Goal: Transaction & Acquisition: Register for event/course

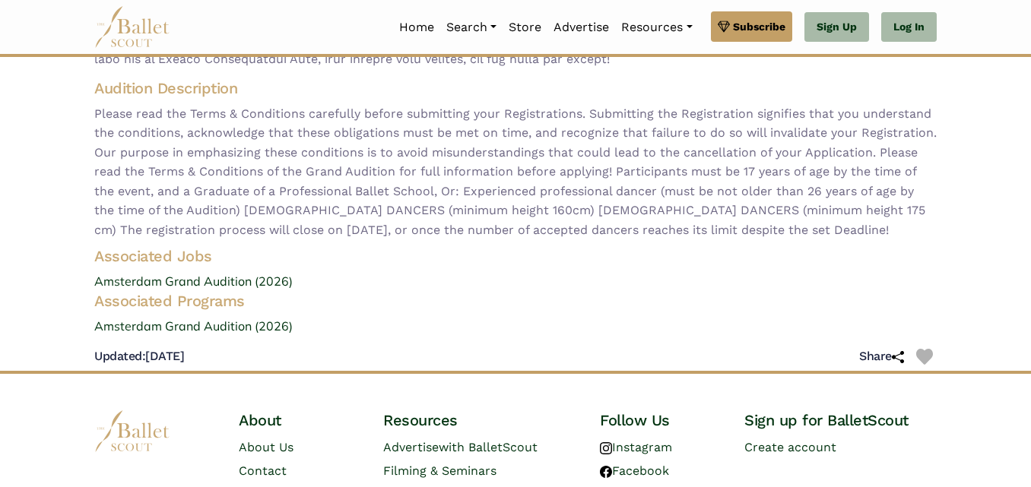
scroll to position [428, 0]
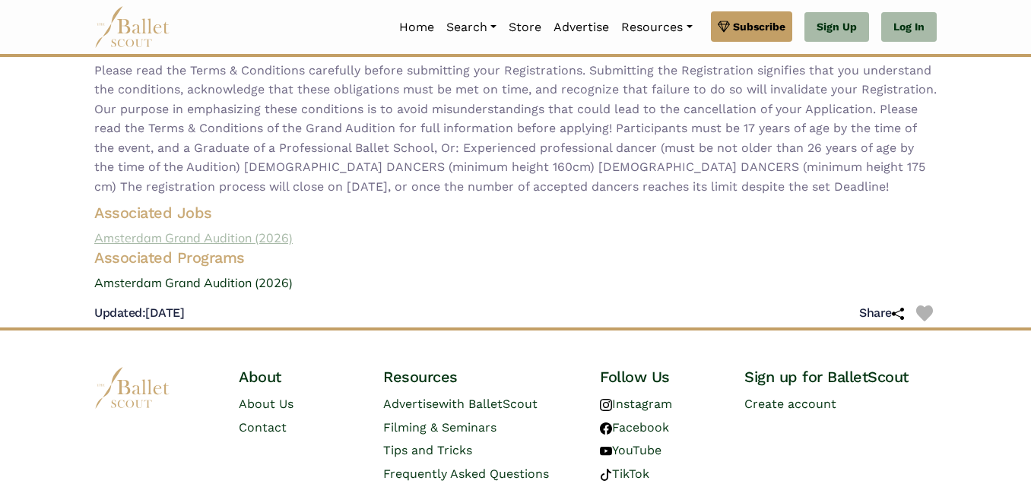
click at [277, 238] on link "Amsterdam Grand Audition (2026)" at bounding box center [515, 239] width 866 height 20
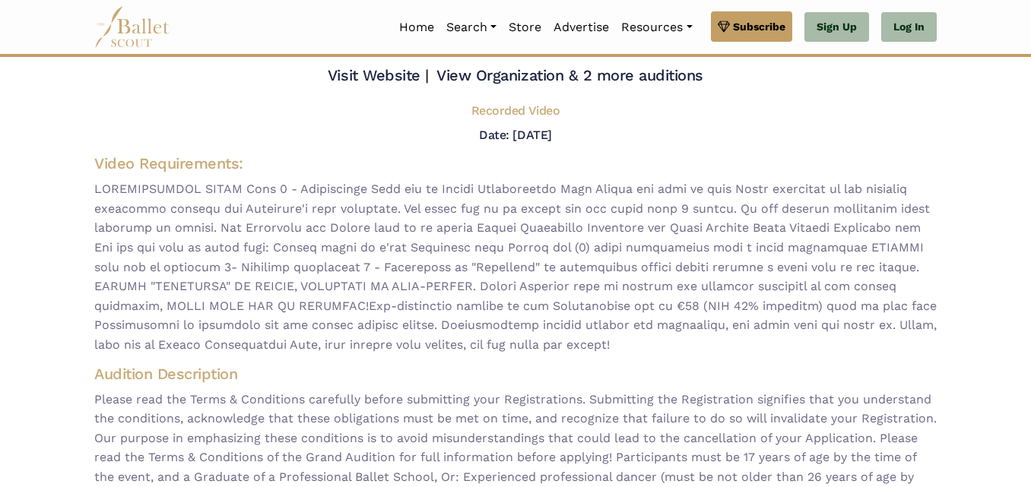
scroll to position [0, 0]
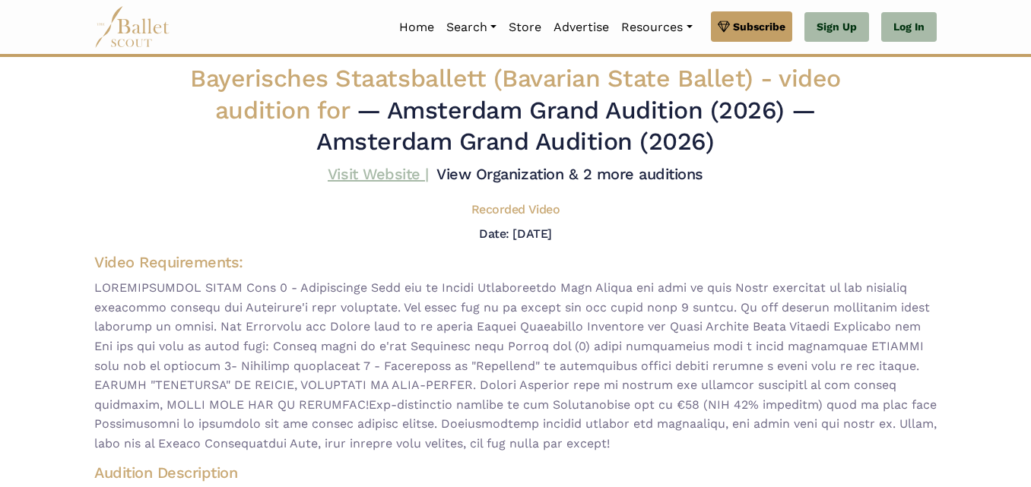
click at [397, 173] on link "Visit Website |" at bounding box center [378, 174] width 101 height 18
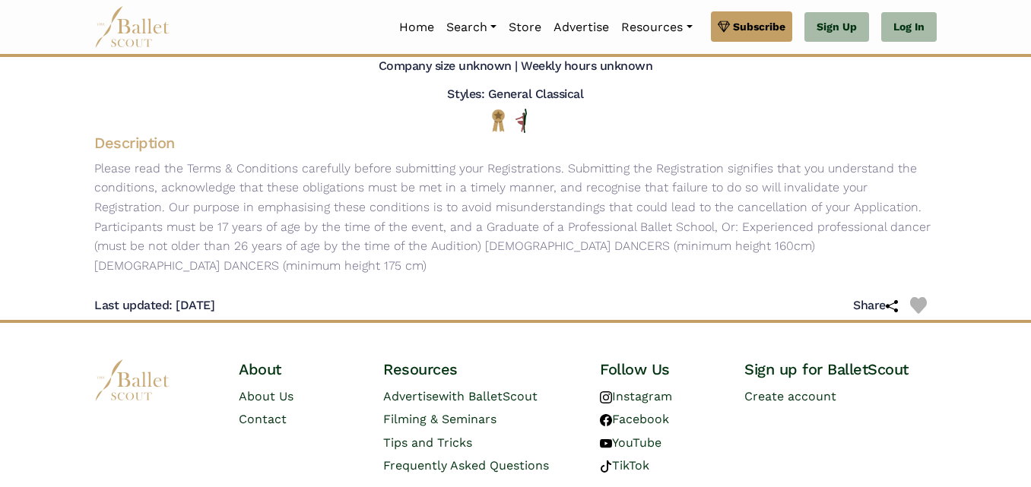
scroll to position [211, 0]
